Goal: Feedback & Contribution: Submit feedback/report problem

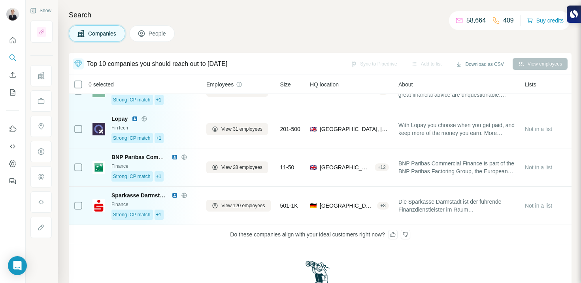
scroll to position [234, 0]
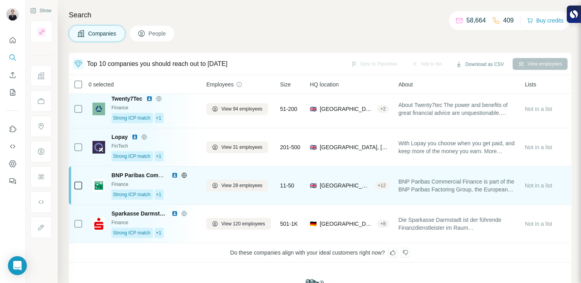
click at [181, 193] on div "Strong ICP match +1" at bounding box center [153, 195] width 85 height 10
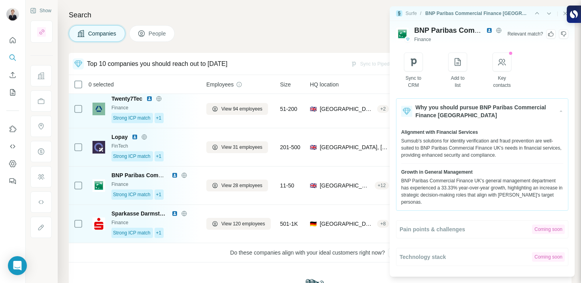
click at [562, 36] on icon at bounding box center [563, 34] width 6 height 6
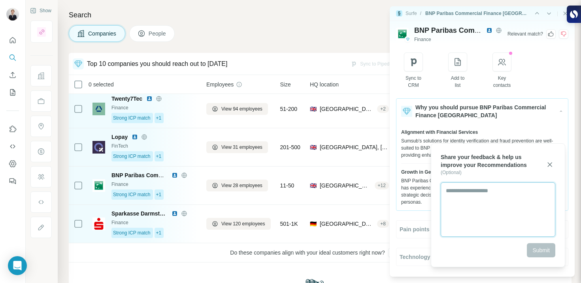
click at [494, 202] on textarea at bounding box center [498, 210] width 115 height 55
type textarea "**********"
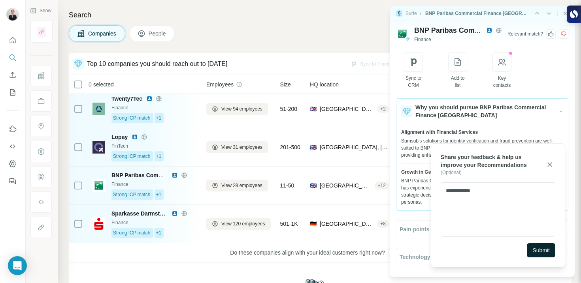
click at [536, 246] on button "Submit" at bounding box center [541, 250] width 28 height 14
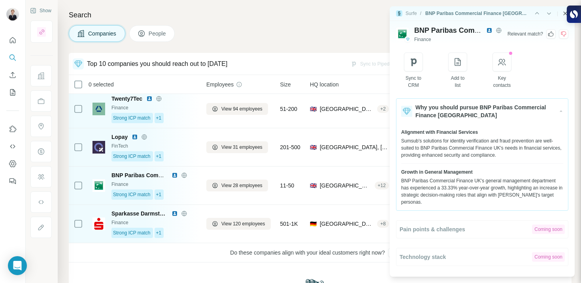
click at [564, 13] on icon "Close side panel" at bounding box center [565, 13] width 6 height 6
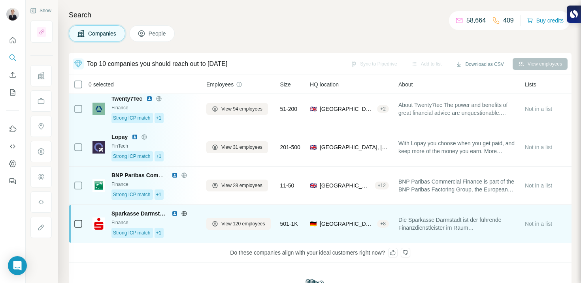
click at [184, 223] on div "Finance" at bounding box center [153, 222] width 85 height 7
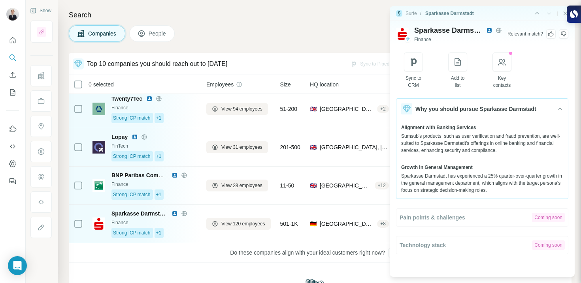
click at [488, 29] on img at bounding box center [489, 30] width 6 height 6
click at [565, 32] on icon at bounding box center [563, 34] width 6 height 6
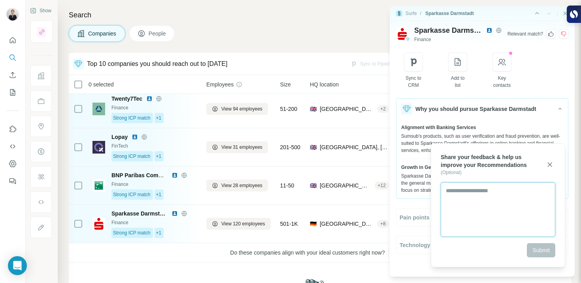
click at [489, 205] on textarea at bounding box center [498, 210] width 115 height 55
type textarea "**********"
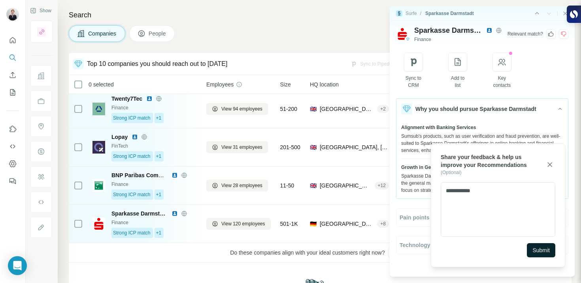
click at [539, 252] on span "Submit" at bounding box center [540, 251] width 17 height 8
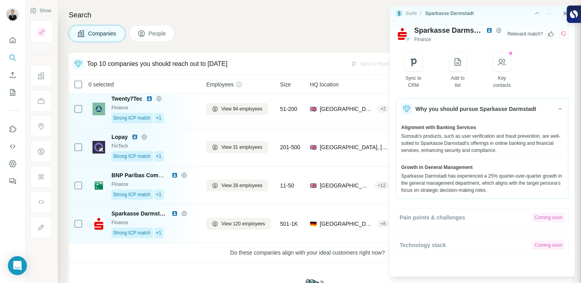
click at [564, 15] on icon "Close side panel" at bounding box center [565, 13] width 6 height 6
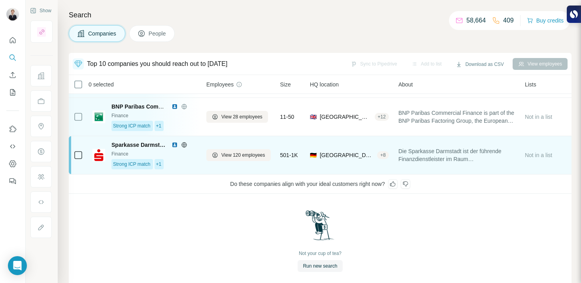
scroll to position [316, 0]
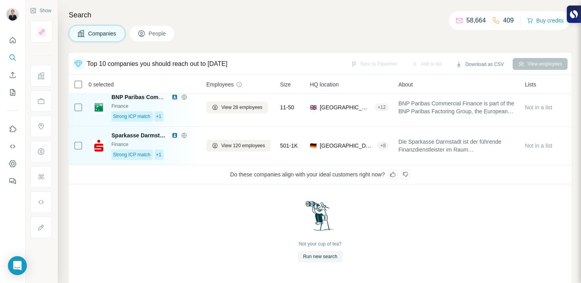
click at [407, 172] on icon at bounding box center [405, 175] width 6 height 6
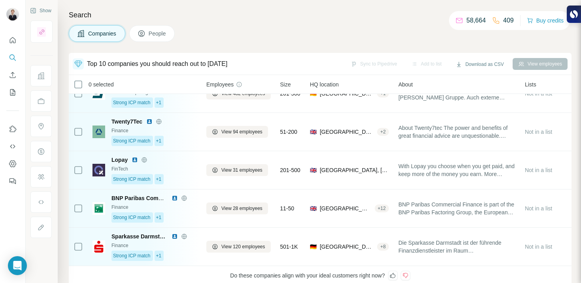
scroll to position [0, 0]
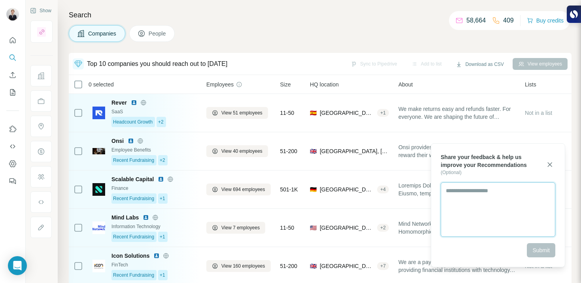
click at [488, 193] on textarea at bounding box center [498, 210] width 115 height 55
type textarea "**********"
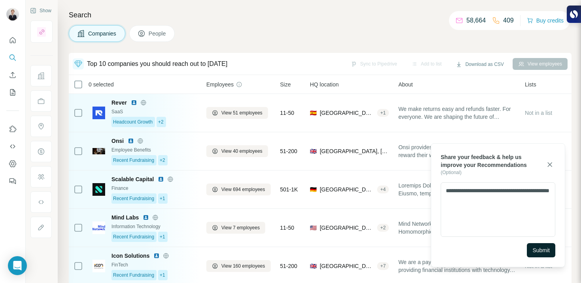
click at [542, 247] on span "Submit" at bounding box center [540, 251] width 17 height 8
